Goal: Communication & Community: Answer question/provide support

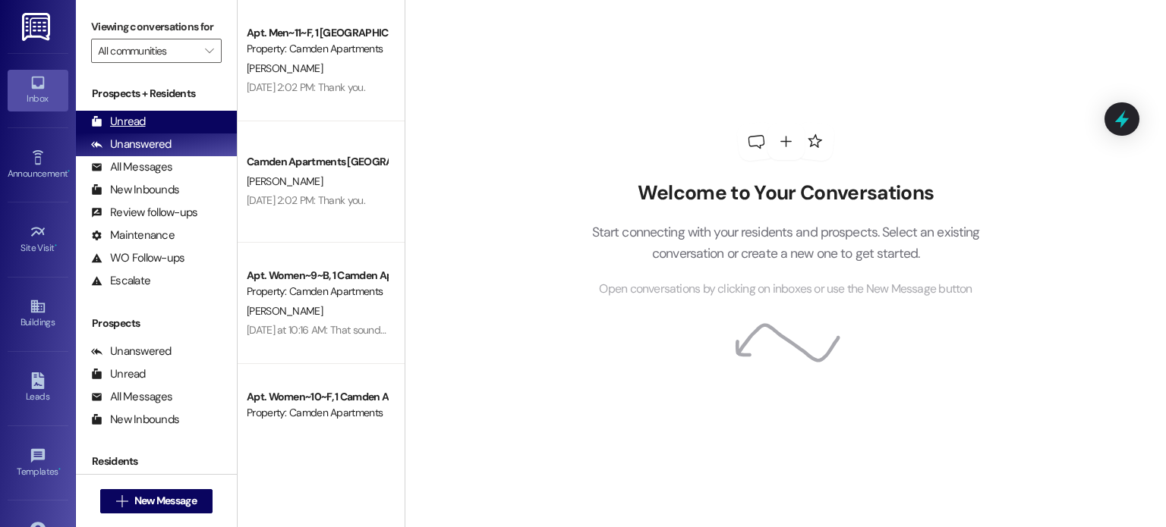
click at [176, 123] on div "Unread (0)" at bounding box center [156, 122] width 161 height 23
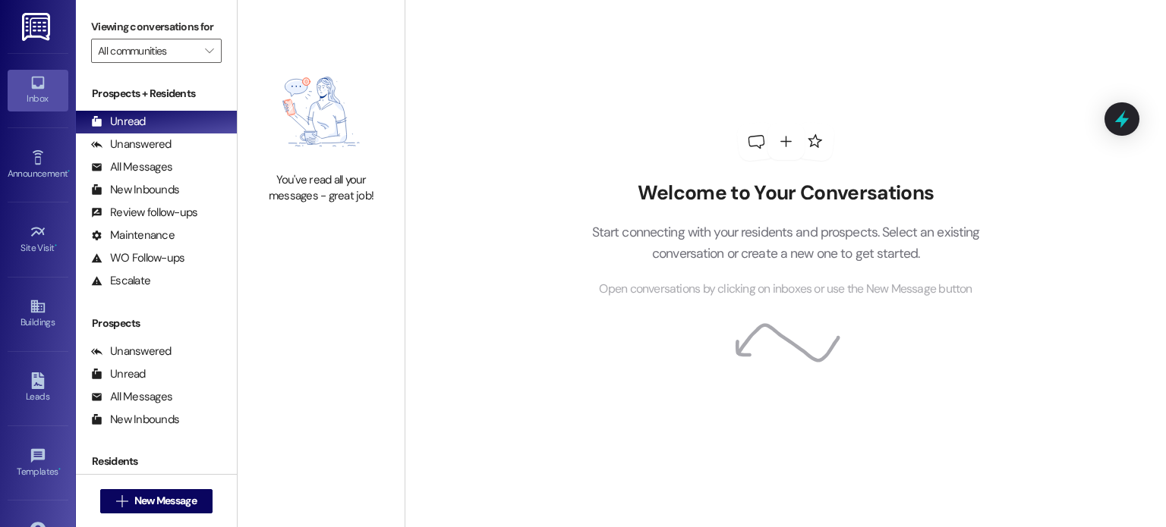
click at [194, 485] on div " New Message" at bounding box center [156, 502] width 112 height 38
click at [184, 491] on button " New Message" at bounding box center [156, 502] width 112 height 24
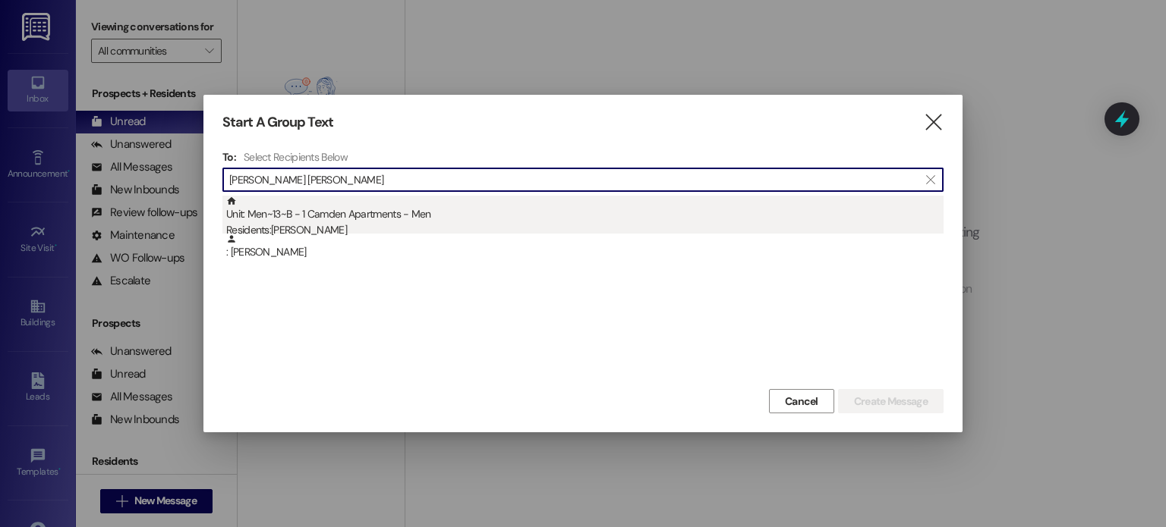
type input "[PERSON_NAME] [PERSON_NAME]"
click at [351, 228] on div "Residents: [PERSON_NAME]" at bounding box center [584, 230] width 717 height 16
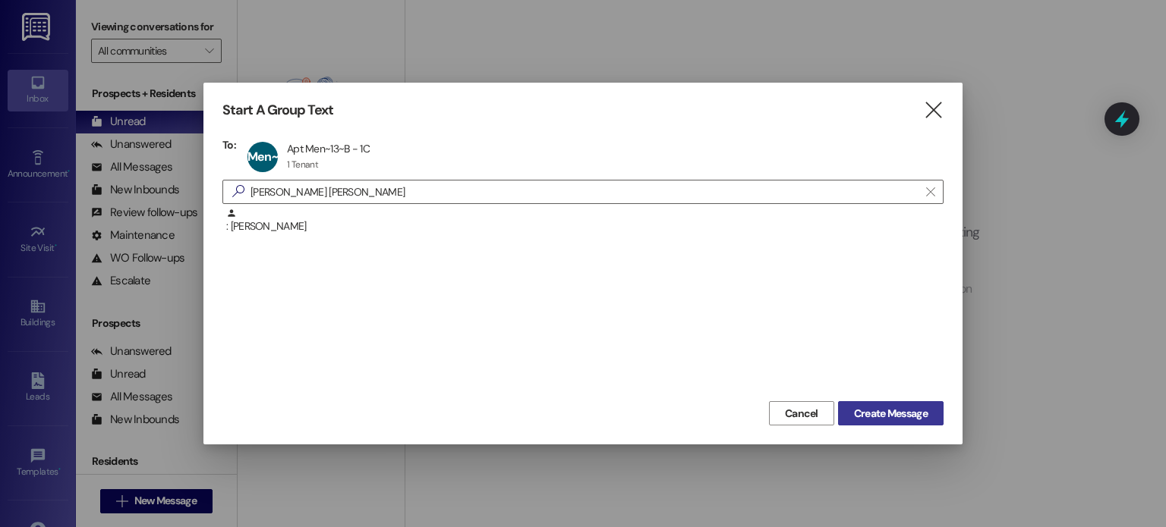
click at [867, 417] on span "Create Message" at bounding box center [891, 414] width 74 height 16
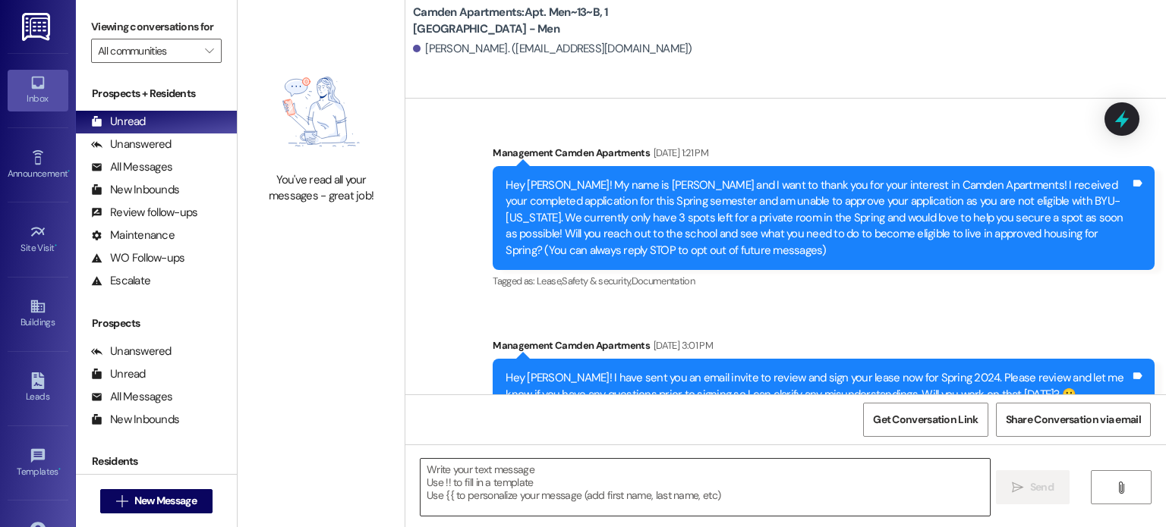
scroll to position [61253, 0]
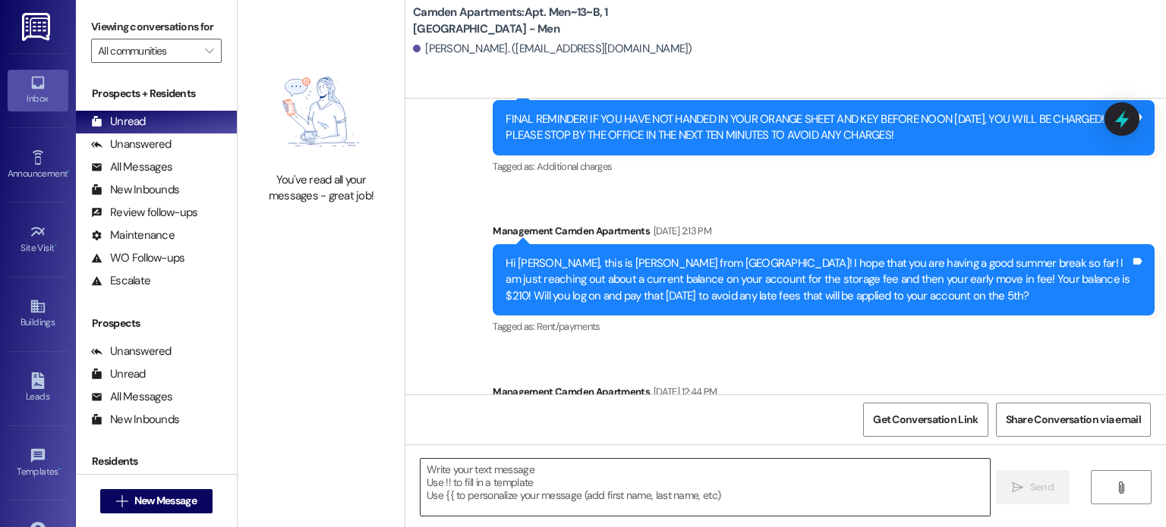
click at [597, 491] on textarea at bounding box center [704, 487] width 568 height 57
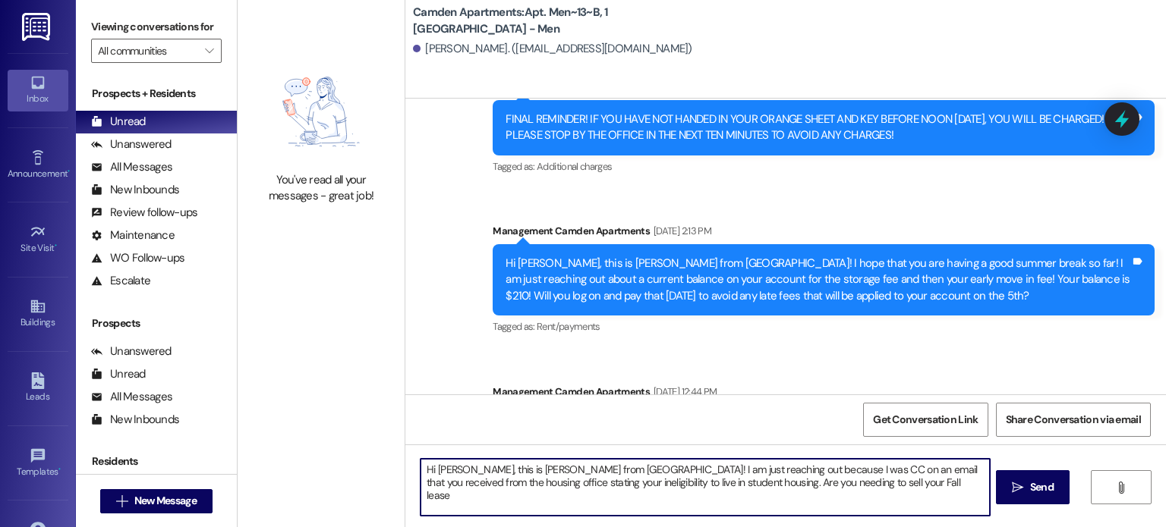
type textarea "Hi [PERSON_NAME], this is [PERSON_NAME] from [GEOGRAPHIC_DATA]! I am just reach…"
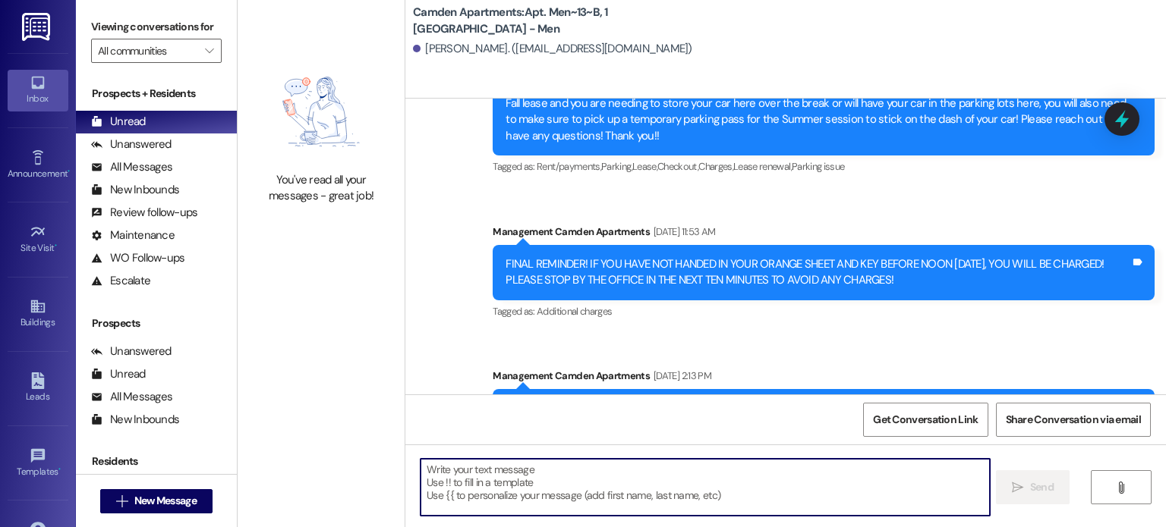
scroll to position [61375, 0]
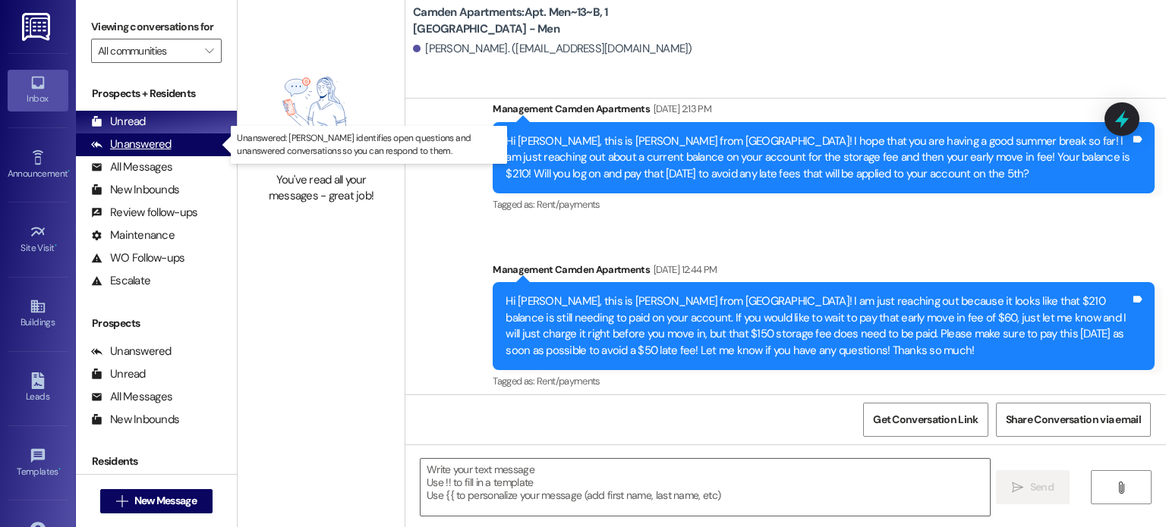
click at [128, 148] on div "Unanswered" at bounding box center [131, 145] width 80 height 16
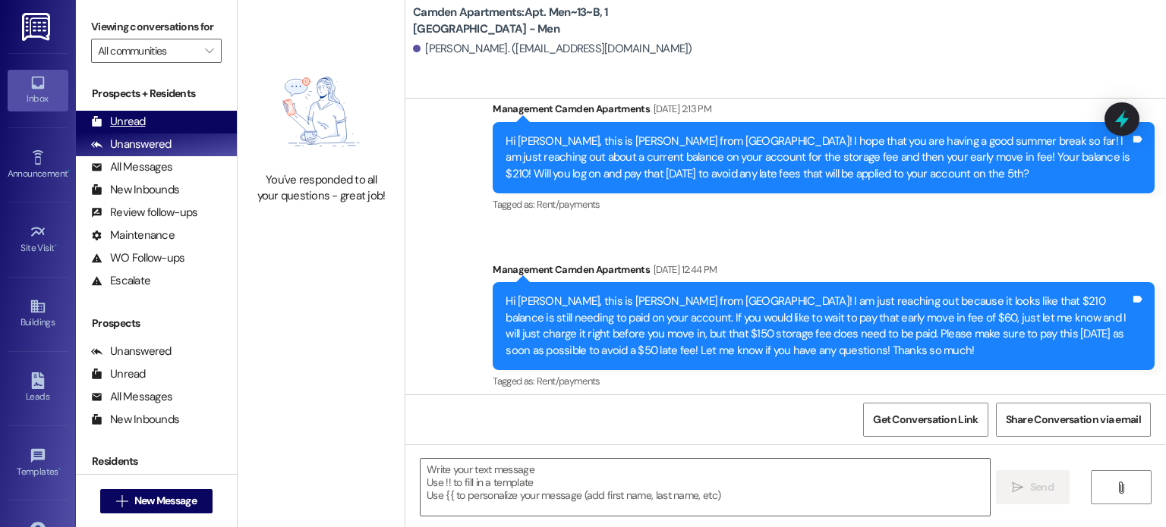
click at [138, 124] on div "Unread" at bounding box center [118, 122] width 55 height 16
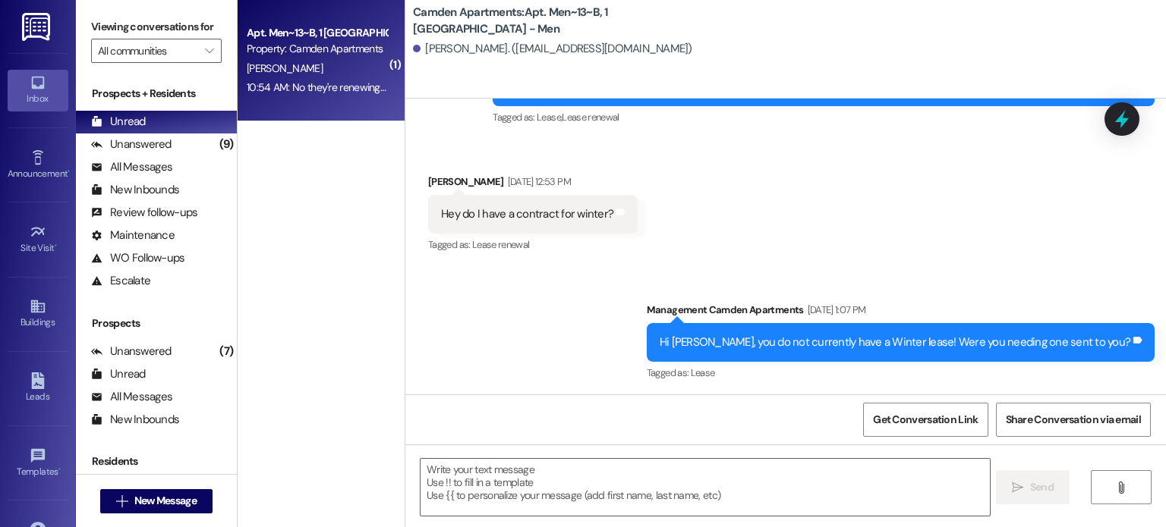
scroll to position [61503, 0]
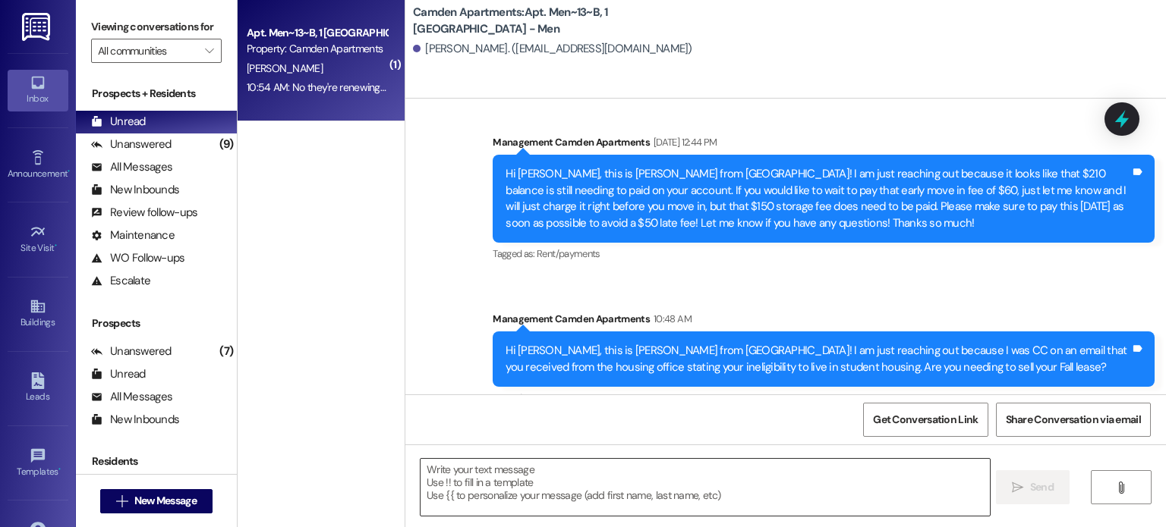
click at [668, 509] on textarea at bounding box center [704, 487] width 568 height 57
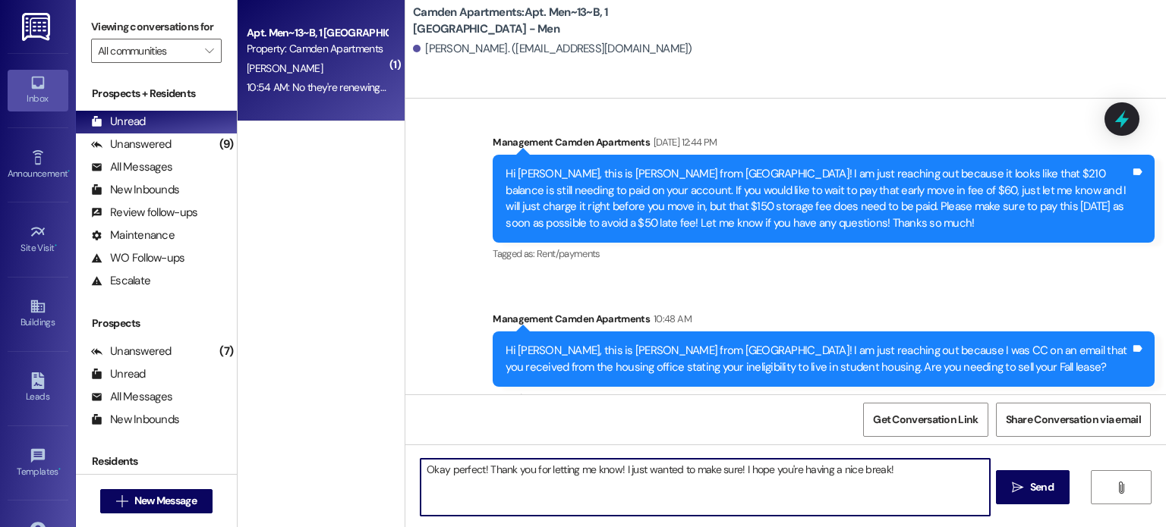
type textarea "Okay perfect! Thank you for letting me know! I just wanted to make sure! I hope…"
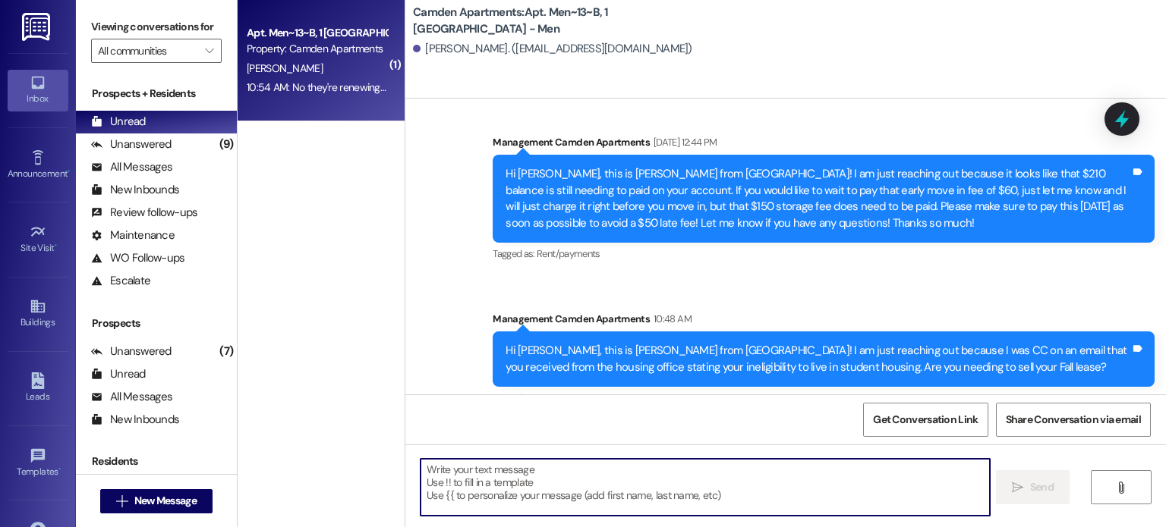
scroll to position [61609, 0]
